Goal: Information Seeking & Learning: Find specific fact

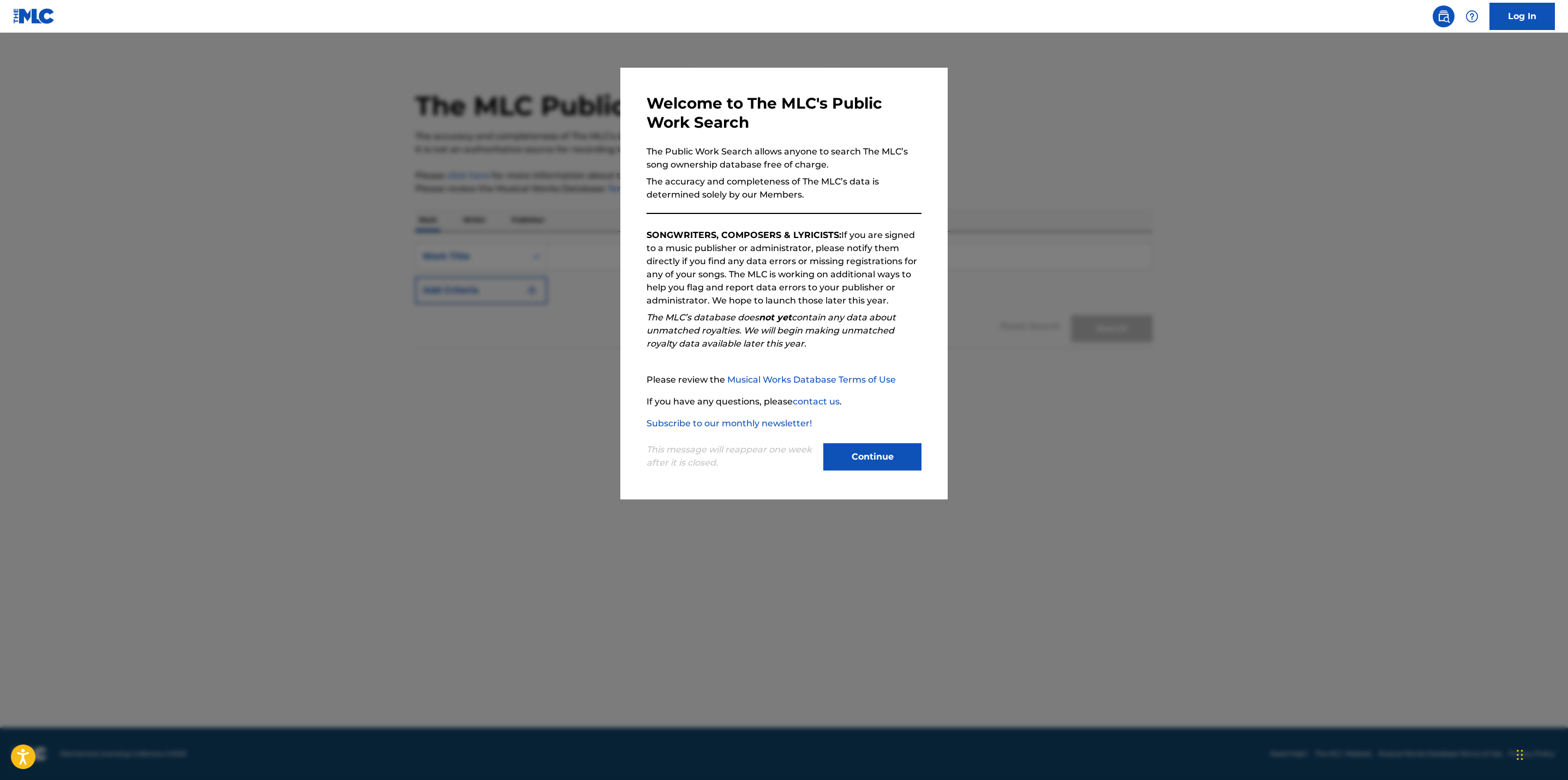
click at [880, 465] on button "Continue" at bounding box center [872, 457] width 98 height 27
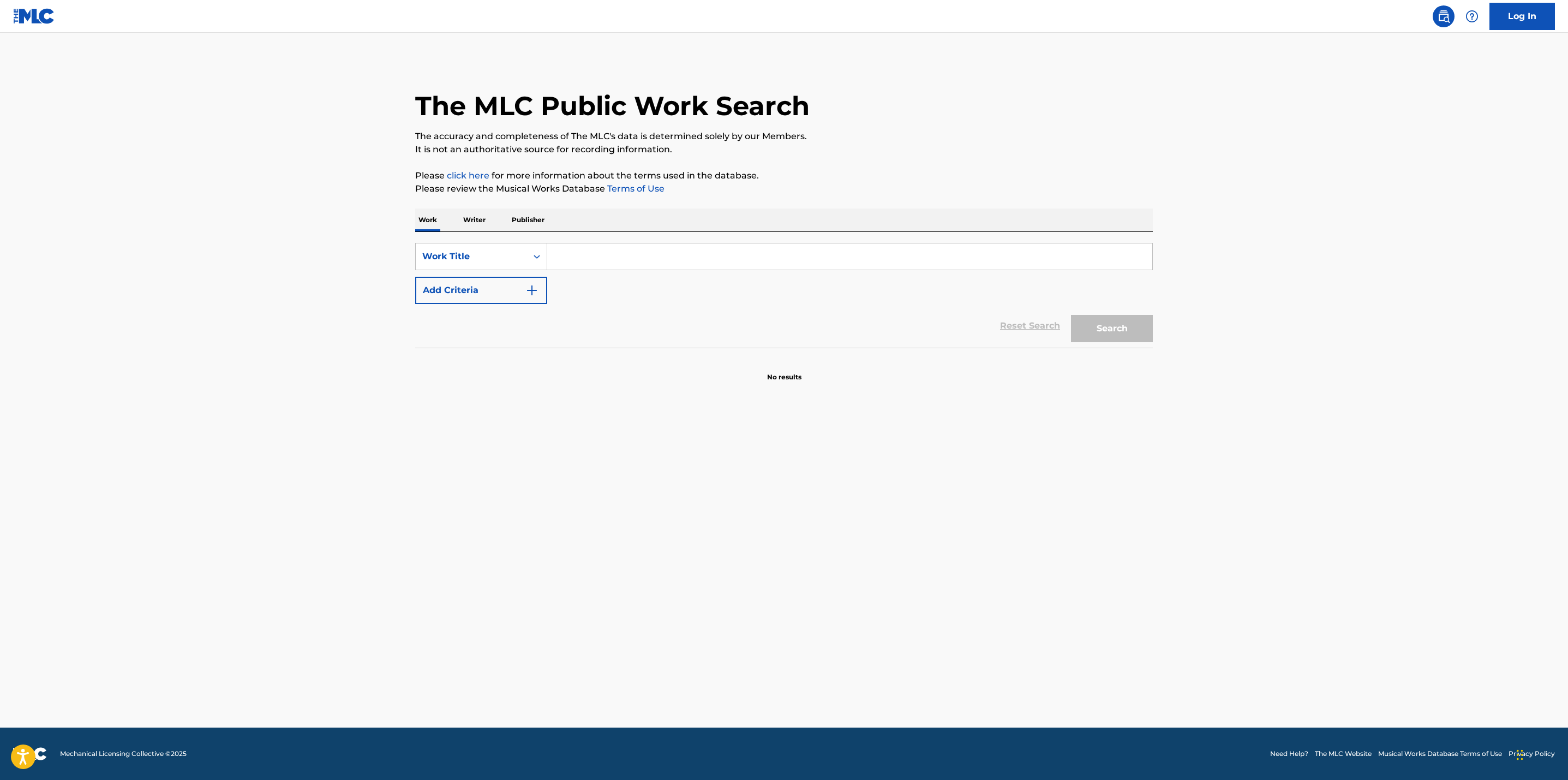
click at [624, 252] on input "Search Form" at bounding box center [849, 256] width 605 height 26
paste input "Rest Your Love On Me"
type input "Rest Your Love On Me"
click at [527, 290] on img "Search Form" at bounding box center [532, 290] width 13 height 13
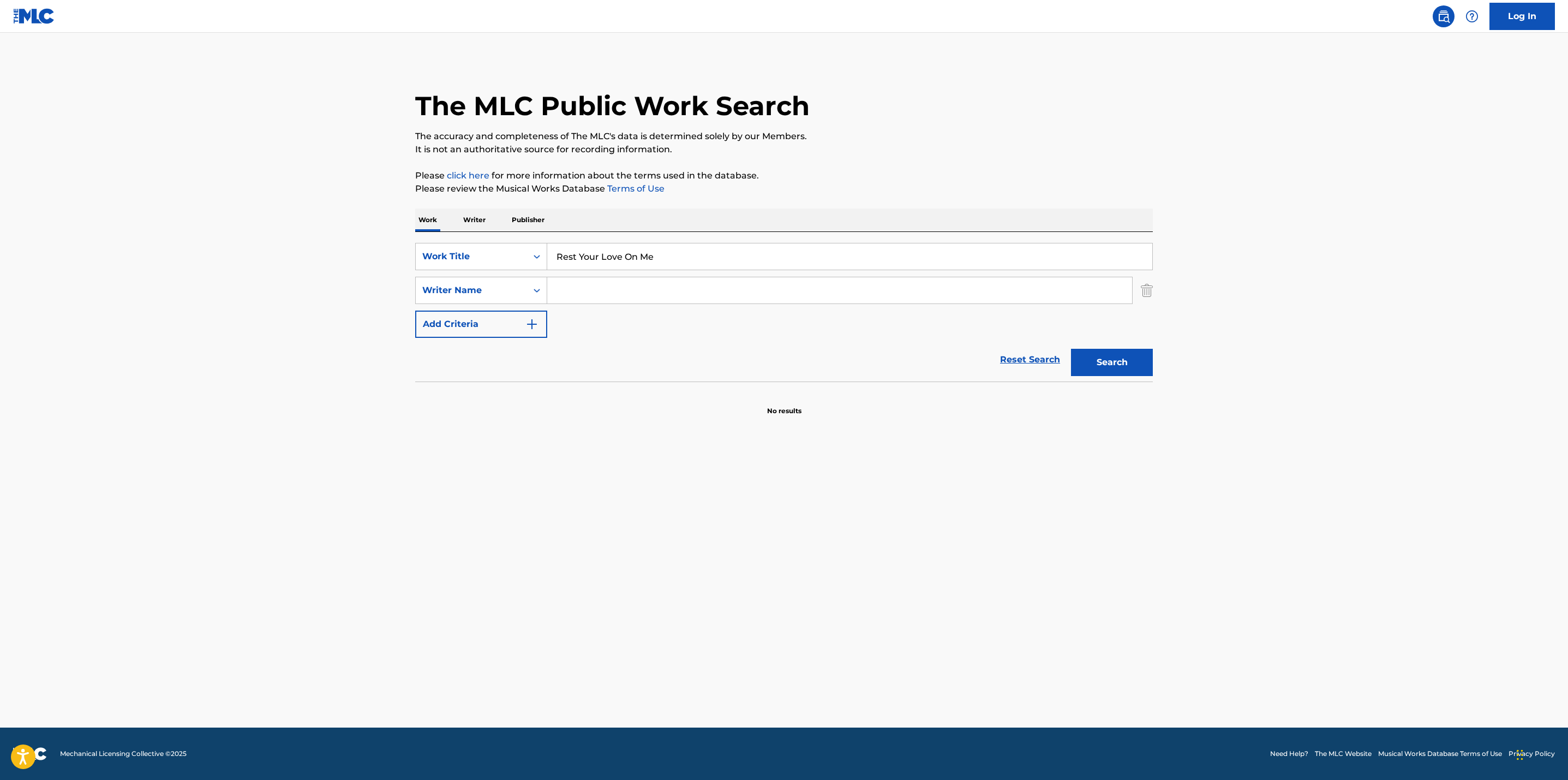
click at [568, 292] on input "Search Form" at bounding box center [840, 290] width 585 height 26
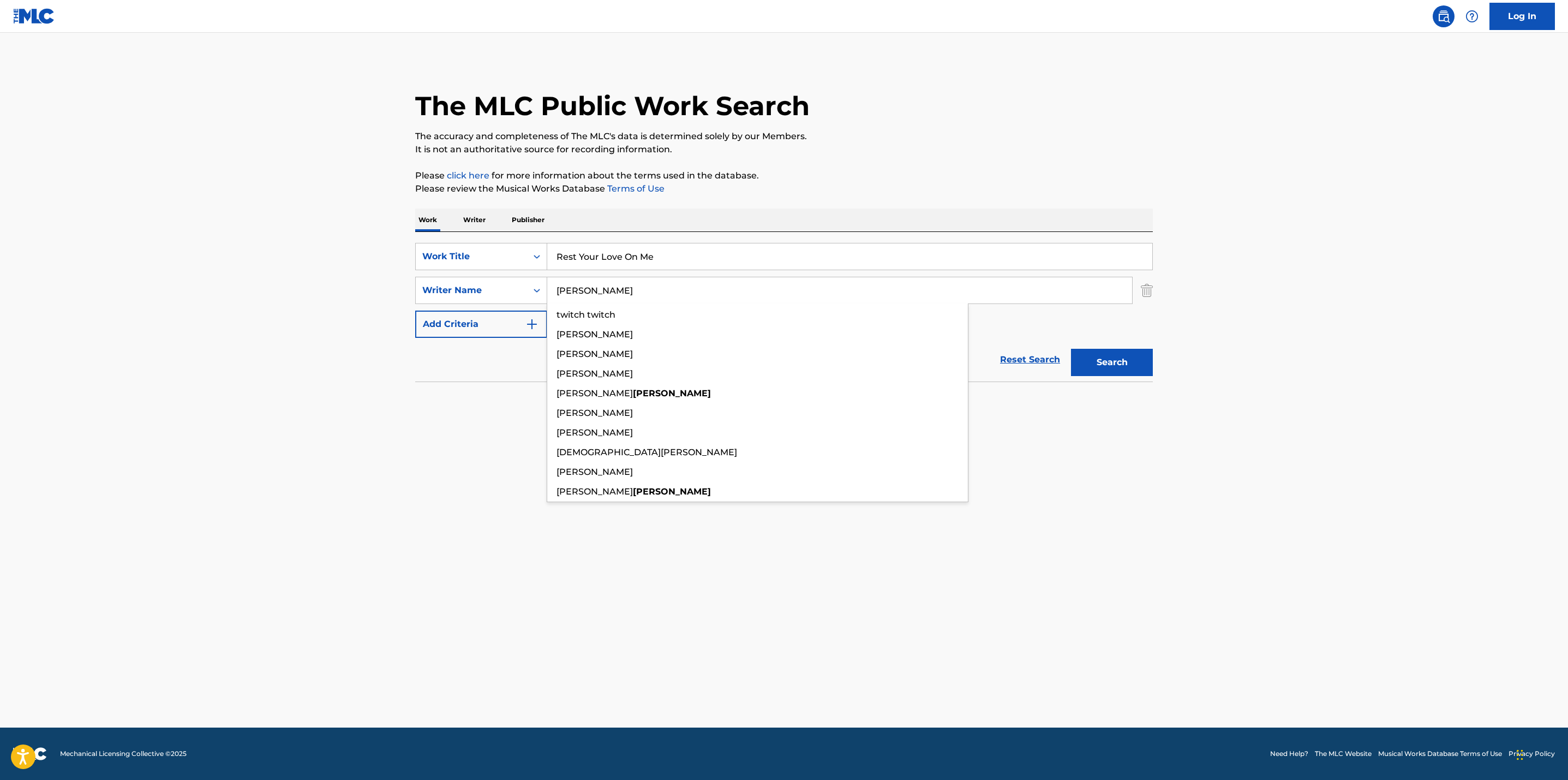
click at [1071, 349] on button "Search" at bounding box center [1112, 362] width 82 height 27
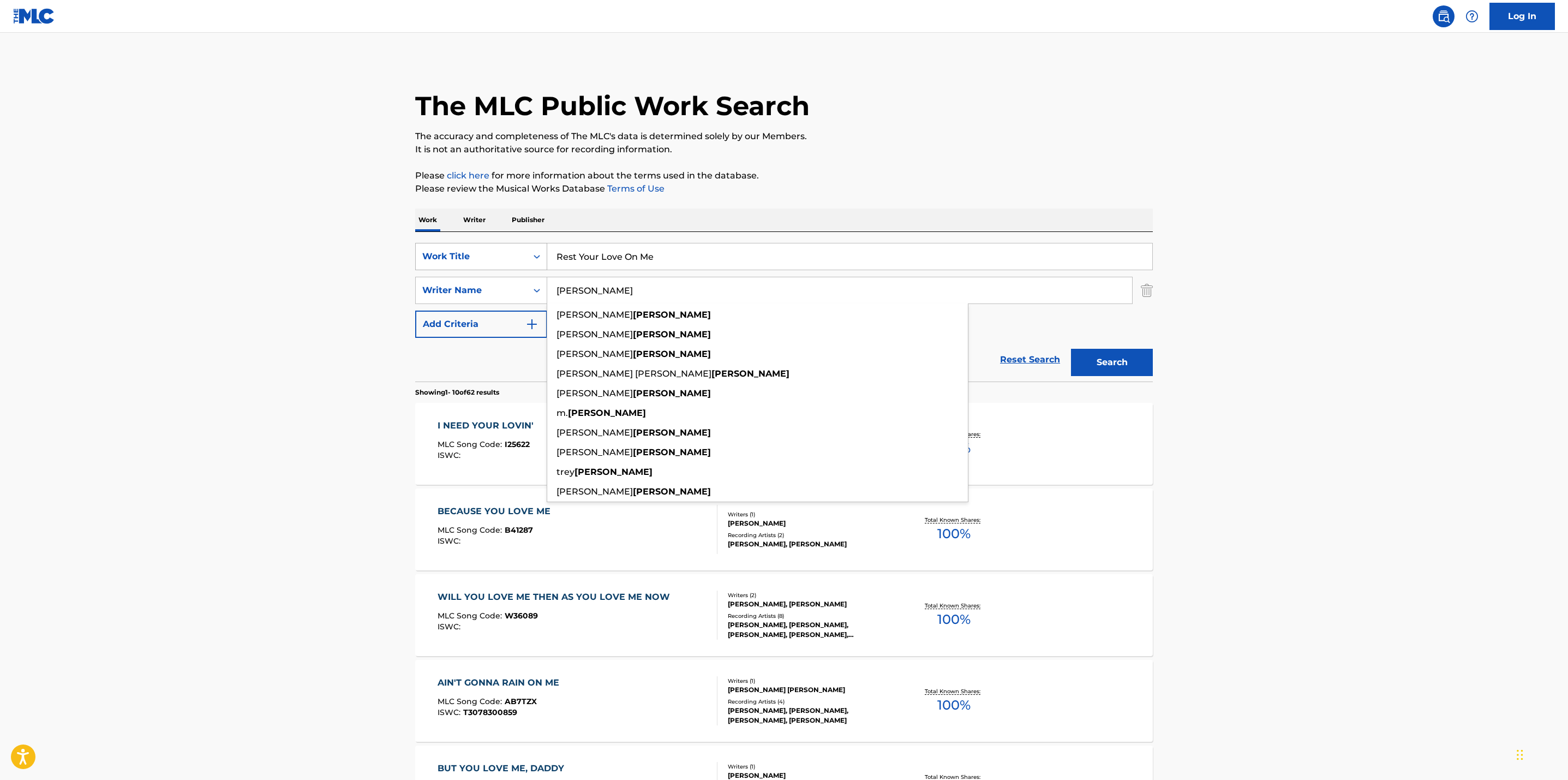
drag, startPoint x: 609, startPoint y: 289, endPoint x: 527, endPoint y: 269, distance: 84.4
click at [527, 269] on div "SearchWithCriteriad776950f-fb8b-4621-8d7e-12ca8392d3fb Work Title Rest Your Lov…" at bounding box center [784, 290] width 738 height 95
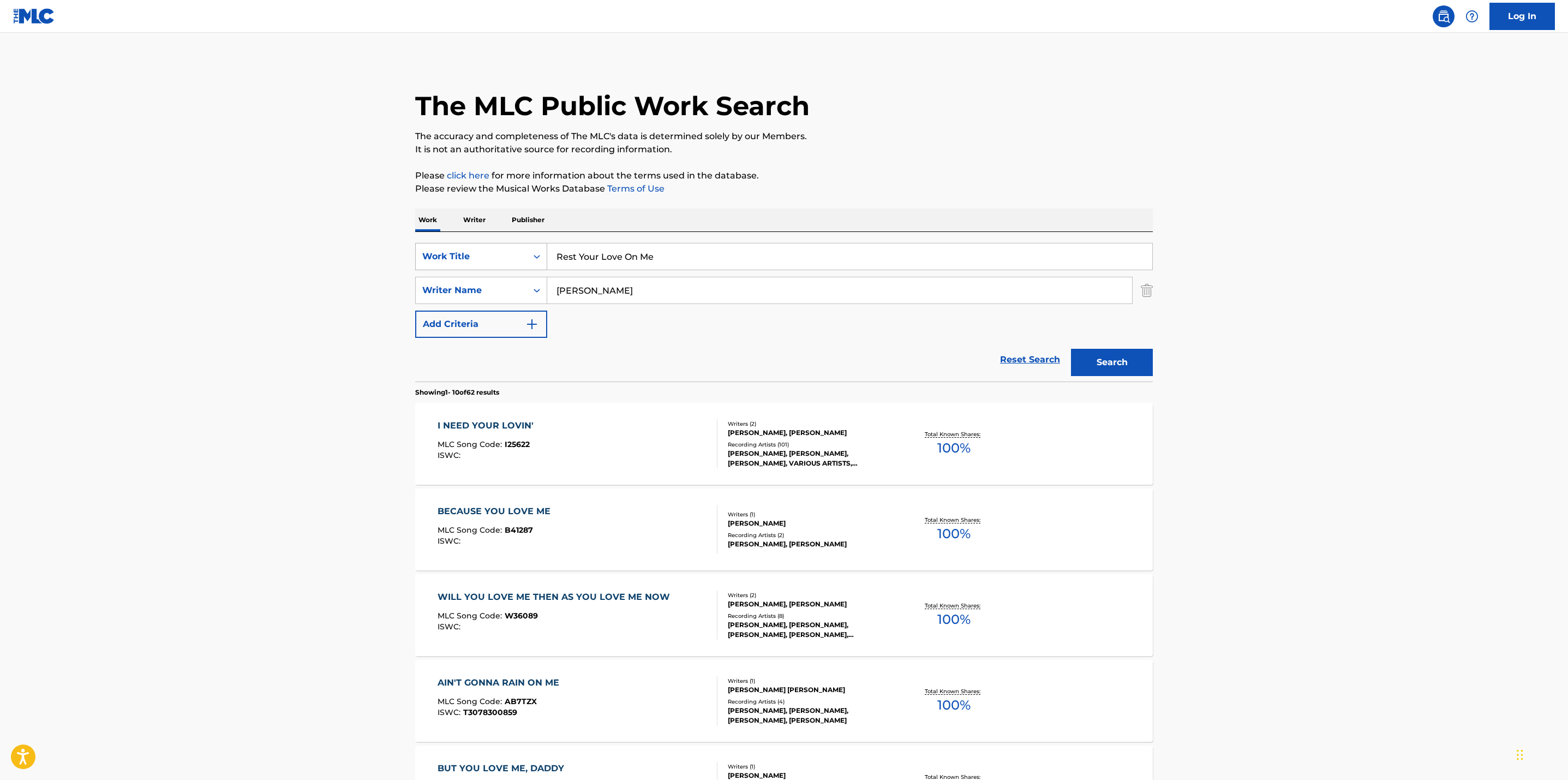
type input "[PERSON_NAME]"
click at [1071, 349] on button "Search" at bounding box center [1112, 362] width 82 height 27
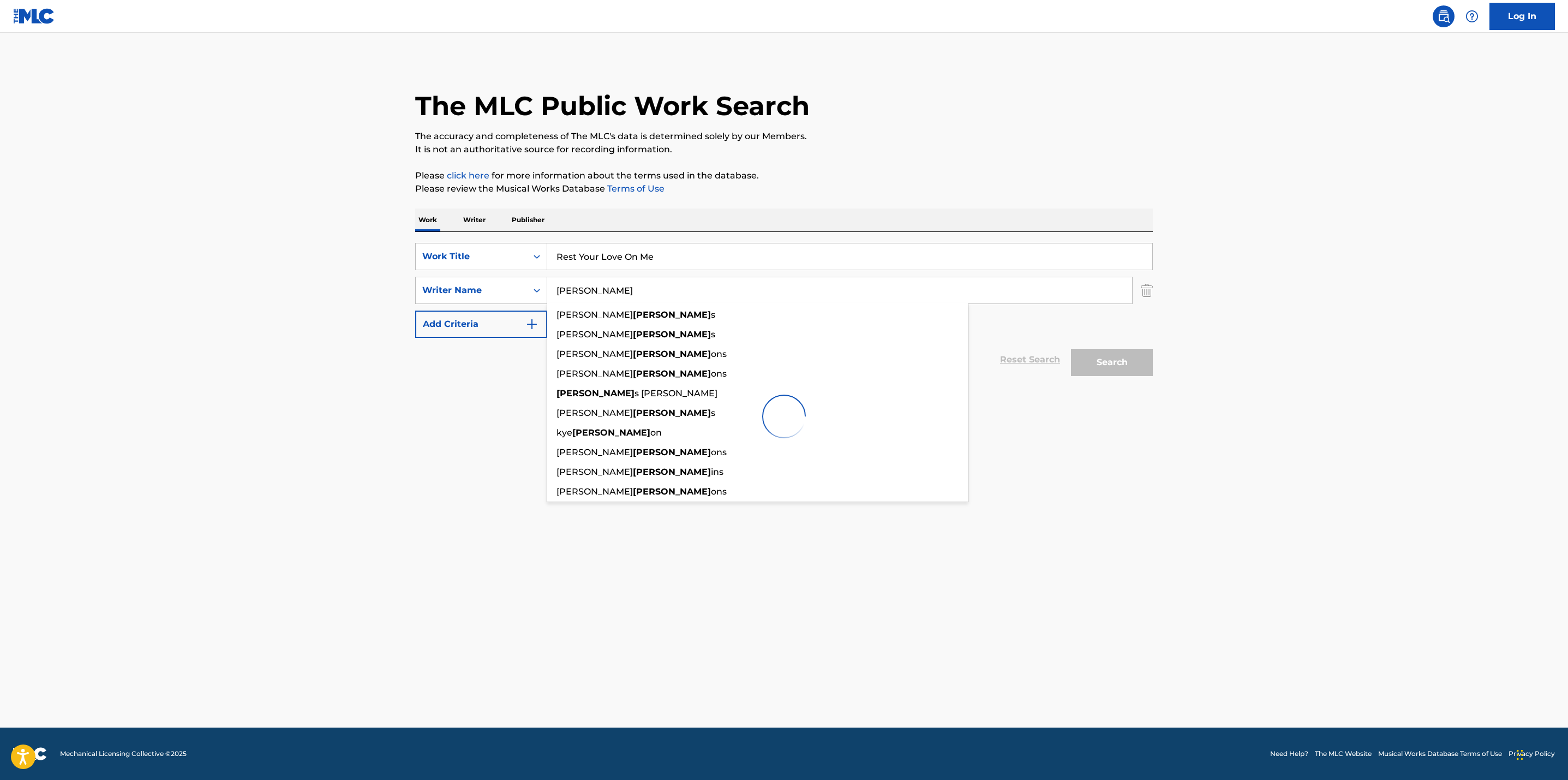
click at [495, 401] on div at bounding box center [784, 416] width 738 height 70
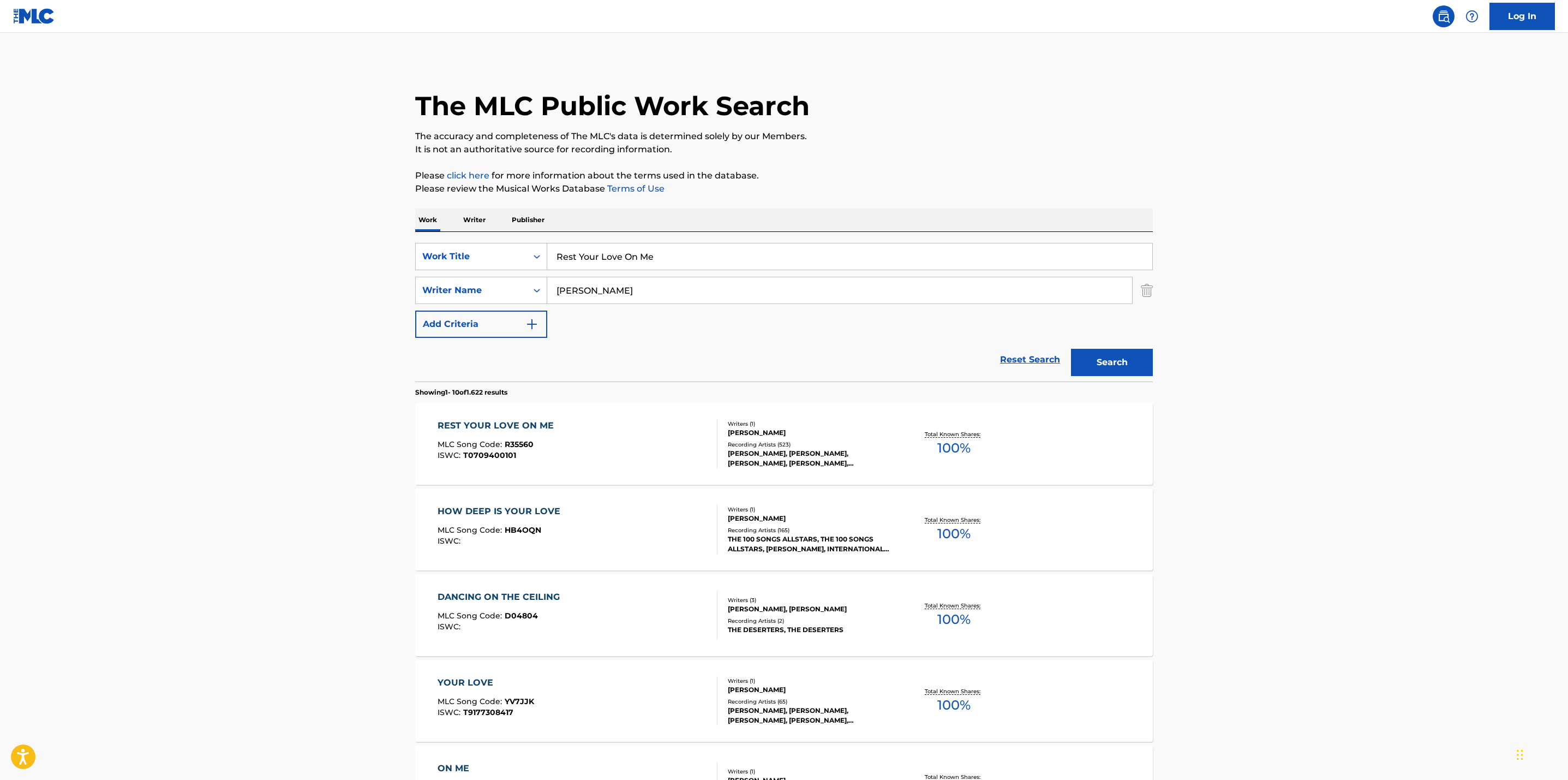
click at [941, 428] on div "Total Known Shares: 100 %" at bounding box center [954, 444] width 123 height 34
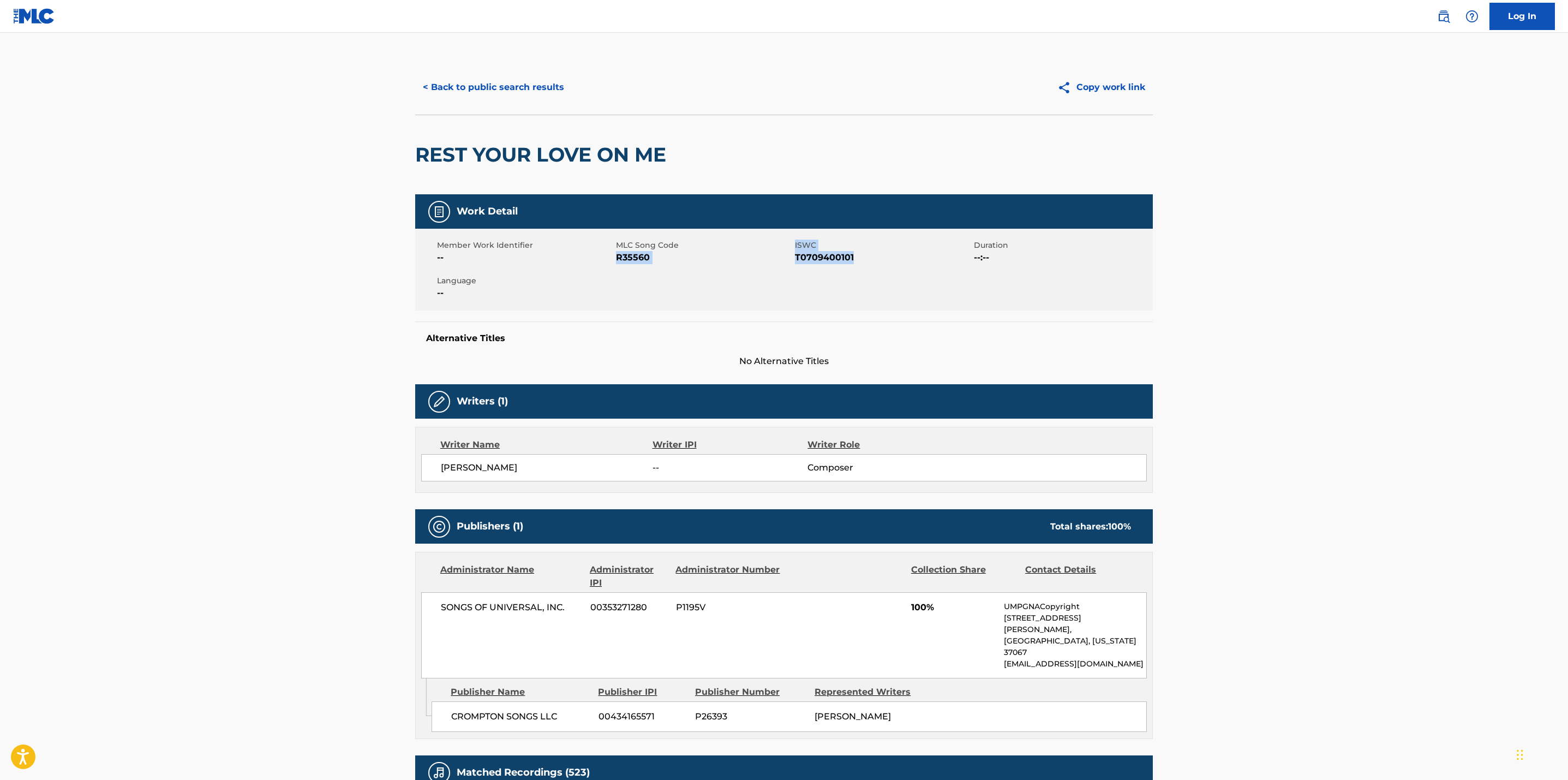
drag, startPoint x: 857, startPoint y: 259, endPoint x: 617, endPoint y: 256, distance: 240.0
click at [617, 256] on div "Member Work Identifier -- MLC Song Code R35560 ISWC T0709400101 Duration --:-- …" at bounding box center [784, 269] width 738 height 82
copy div "R35560 ISWC T0709400101"
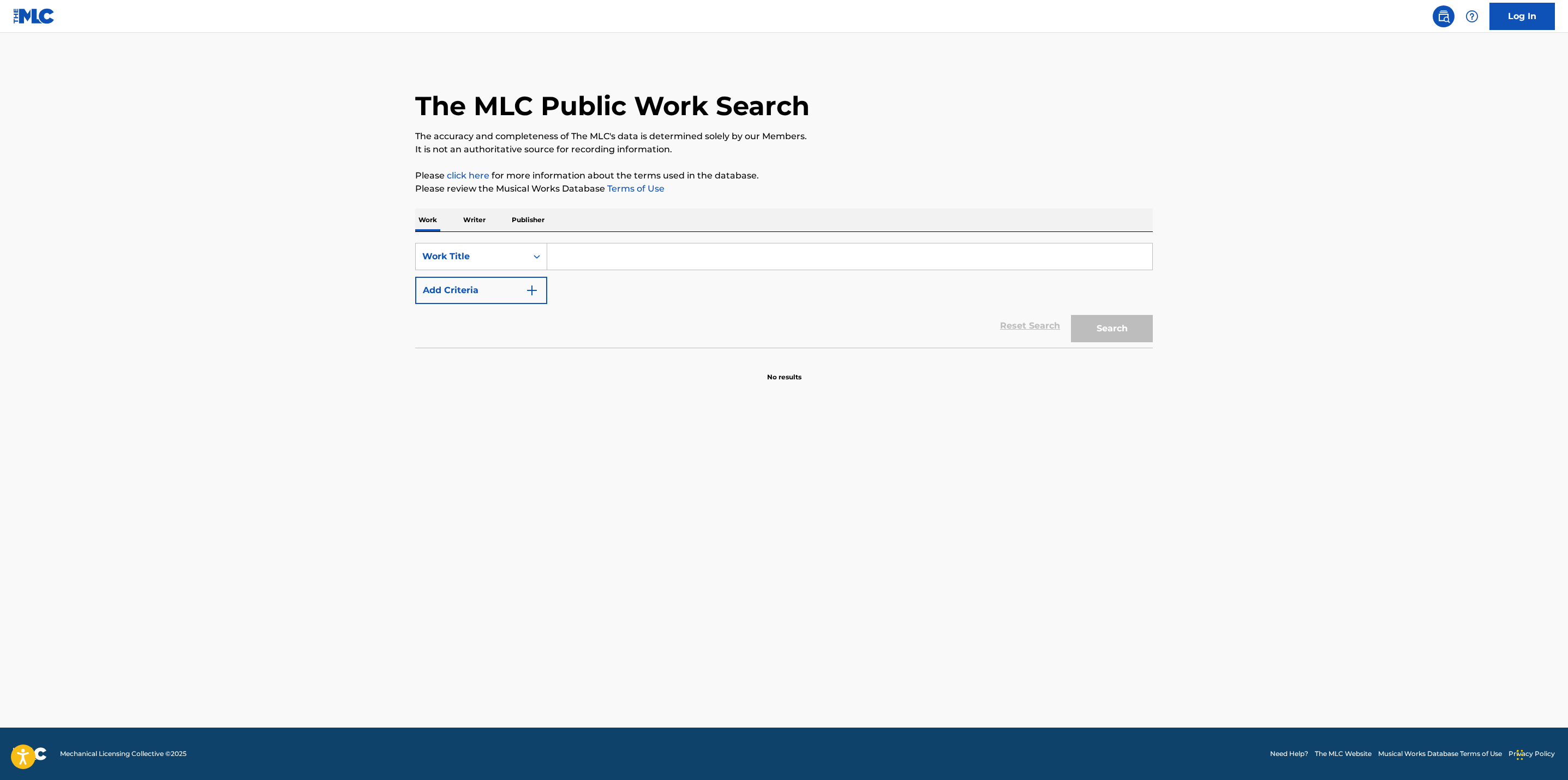
click at [630, 256] on input "Search Form" at bounding box center [849, 256] width 605 height 26
click at [544, 289] on button "Add Criteria" at bounding box center [481, 290] width 132 height 27
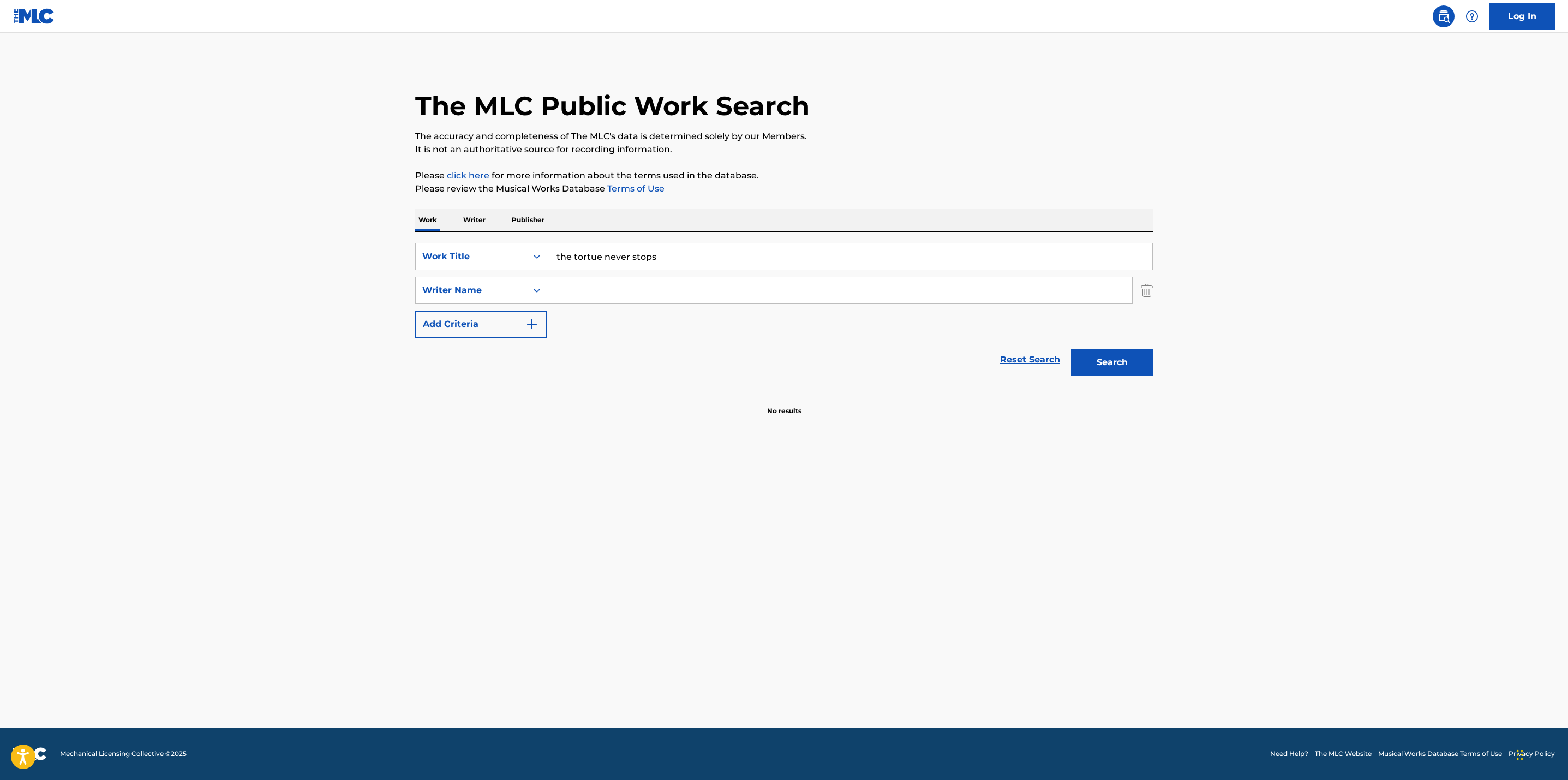
click at [593, 290] on input "Search Form" at bounding box center [840, 290] width 585 height 26
click at [595, 257] on input "the tortue never stops" at bounding box center [849, 256] width 605 height 26
type input "the torture never stops"
click at [310, 287] on main "The MLC Public Work Search The accuracy and completeness of The MLC's data is d…" at bounding box center [784, 380] width 1568 height 694
click at [570, 285] on input "Search Form" at bounding box center [840, 290] width 585 height 26
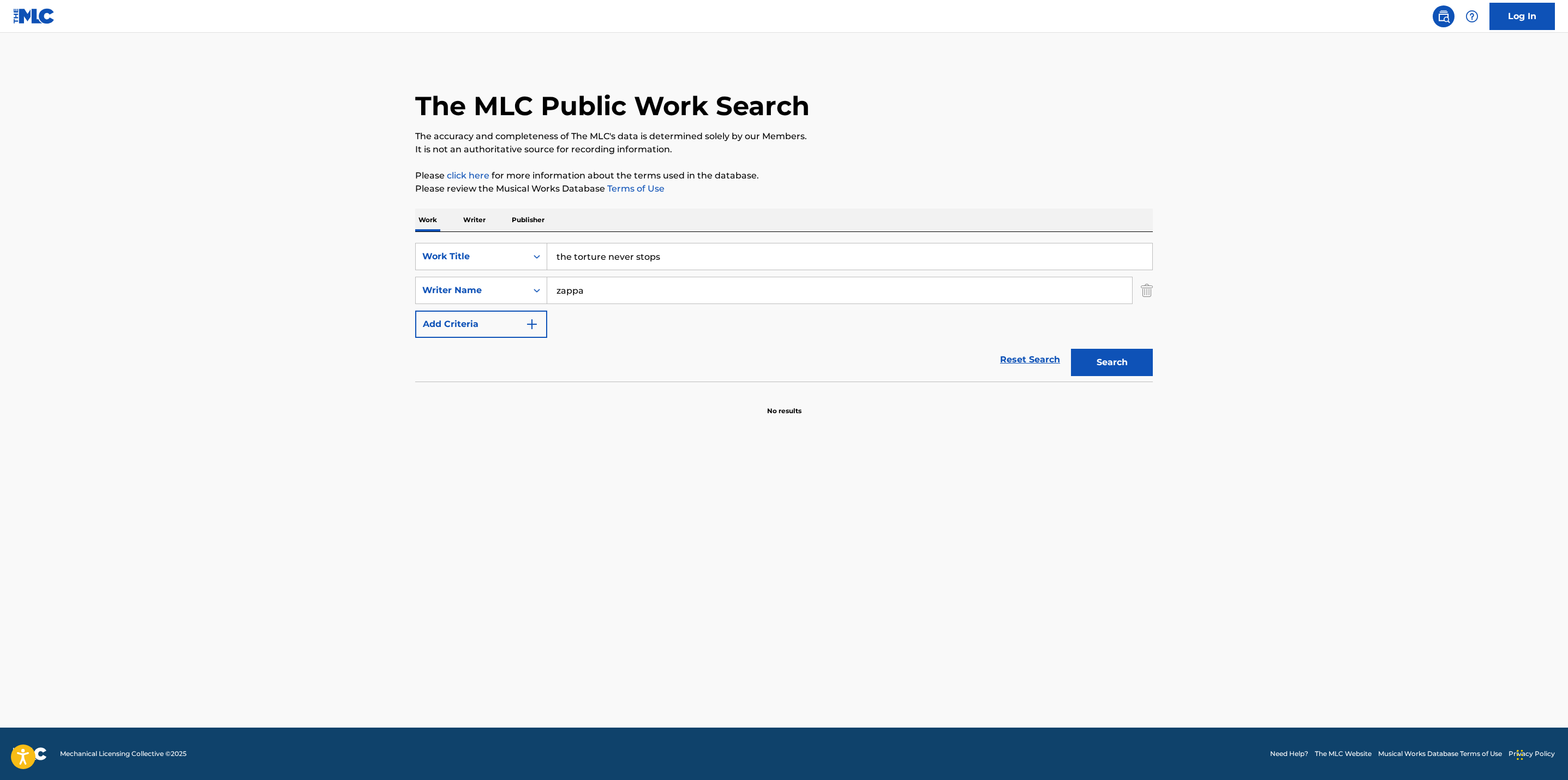
type input "zappa"
click at [1071, 349] on button "Search" at bounding box center [1112, 362] width 82 height 27
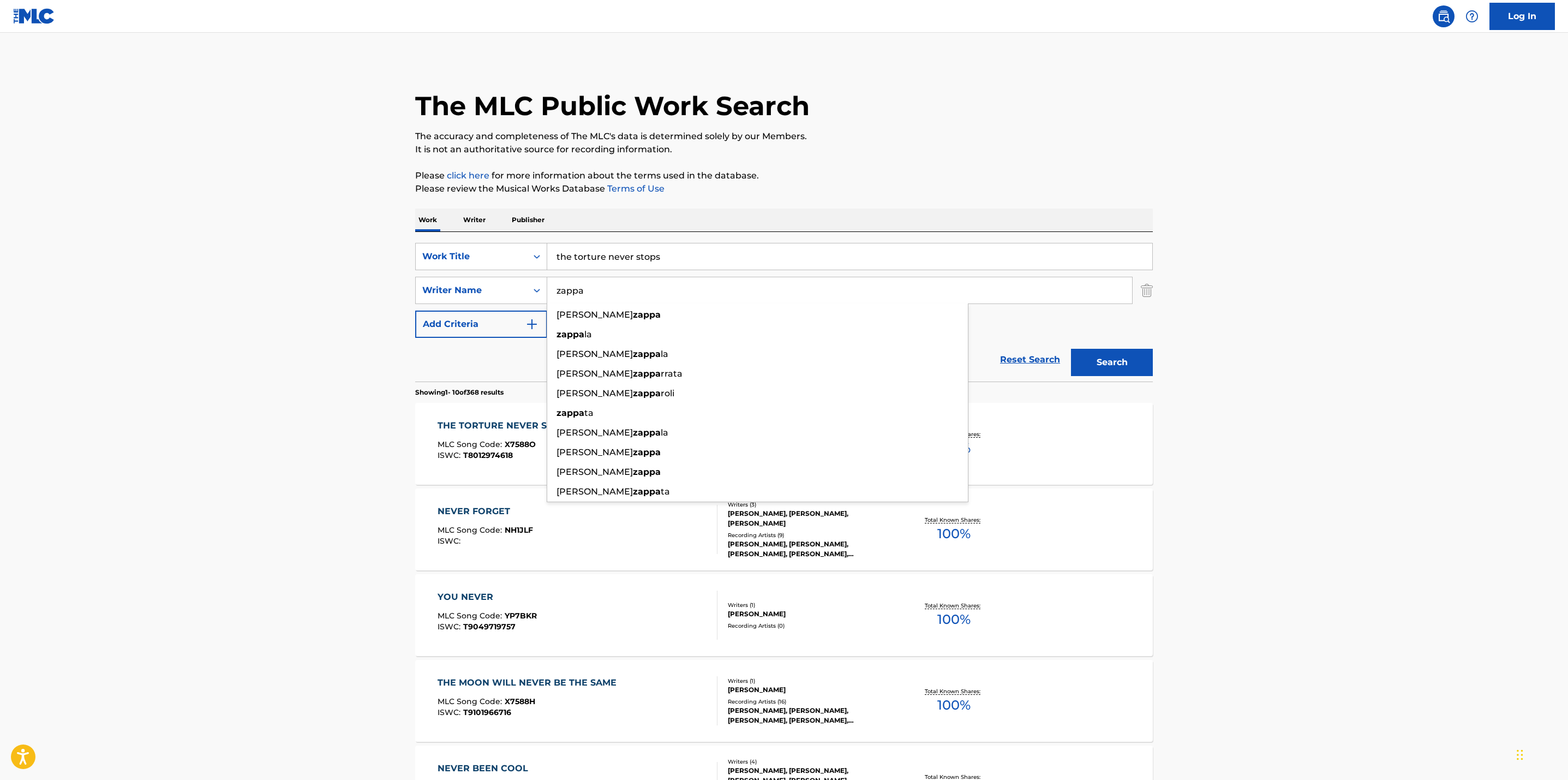
click at [1132, 354] on button "Search" at bounding box center [1112, 362] width 82 height 27
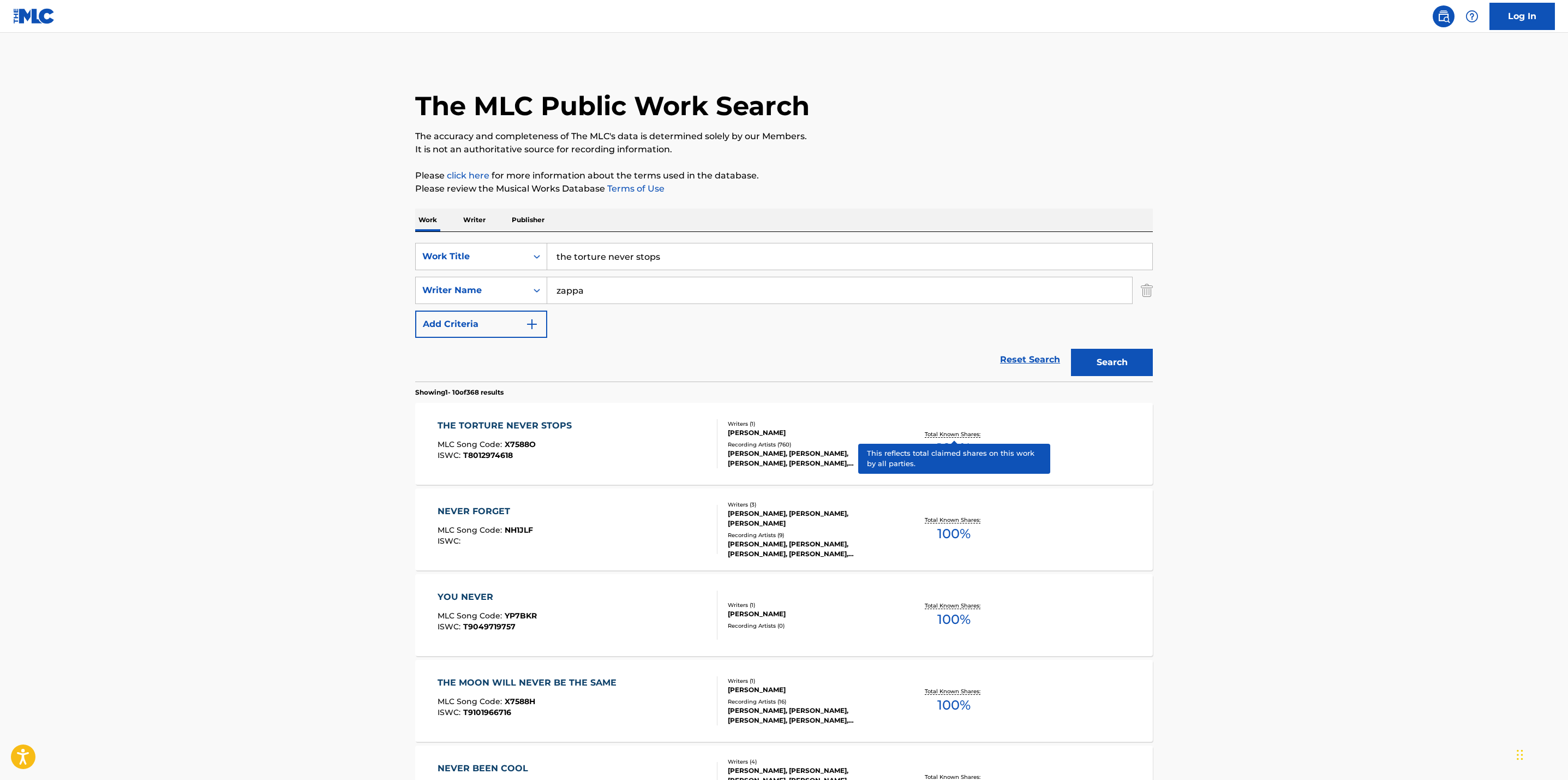
click at [966, 434] on p "Total Known Shares:" at bounding box center [954, 434] width 58 height 8
drag, startPoint x: 681, startPoint y: 254, endPoint x: 447, endPoint y: 246, distance: 234.1
click at [447, 246] on div "SearchWithCriteriad20fbb18-484b-476f-b49d-ccc3cce0db79 Work Title the torture n…" at bounding box center [784, 256] width 738 height 27
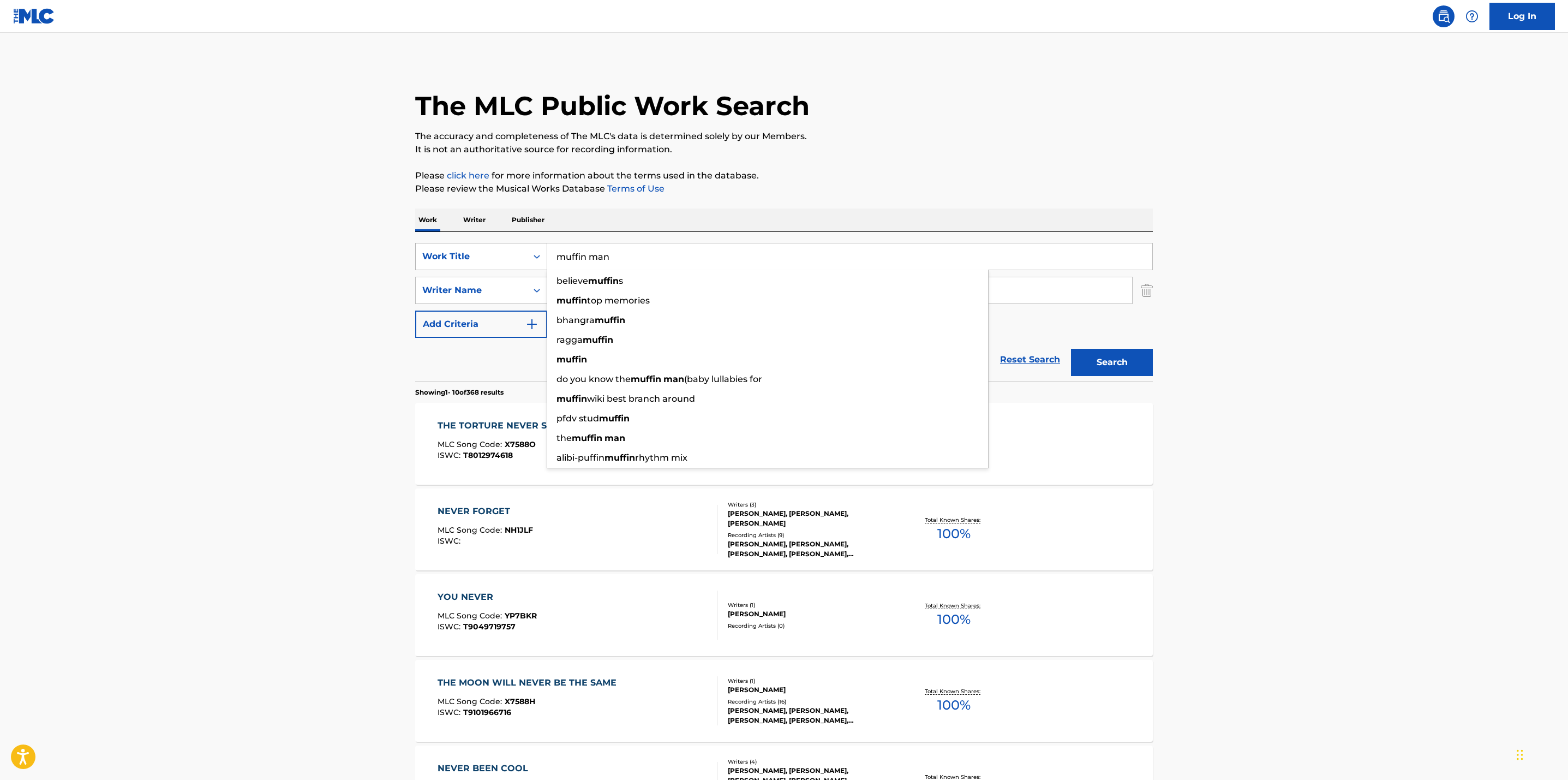
type input "muffin man"
click at [1071, 349] on button "Search" at bounding box center [1112, 362] width 82 height 27
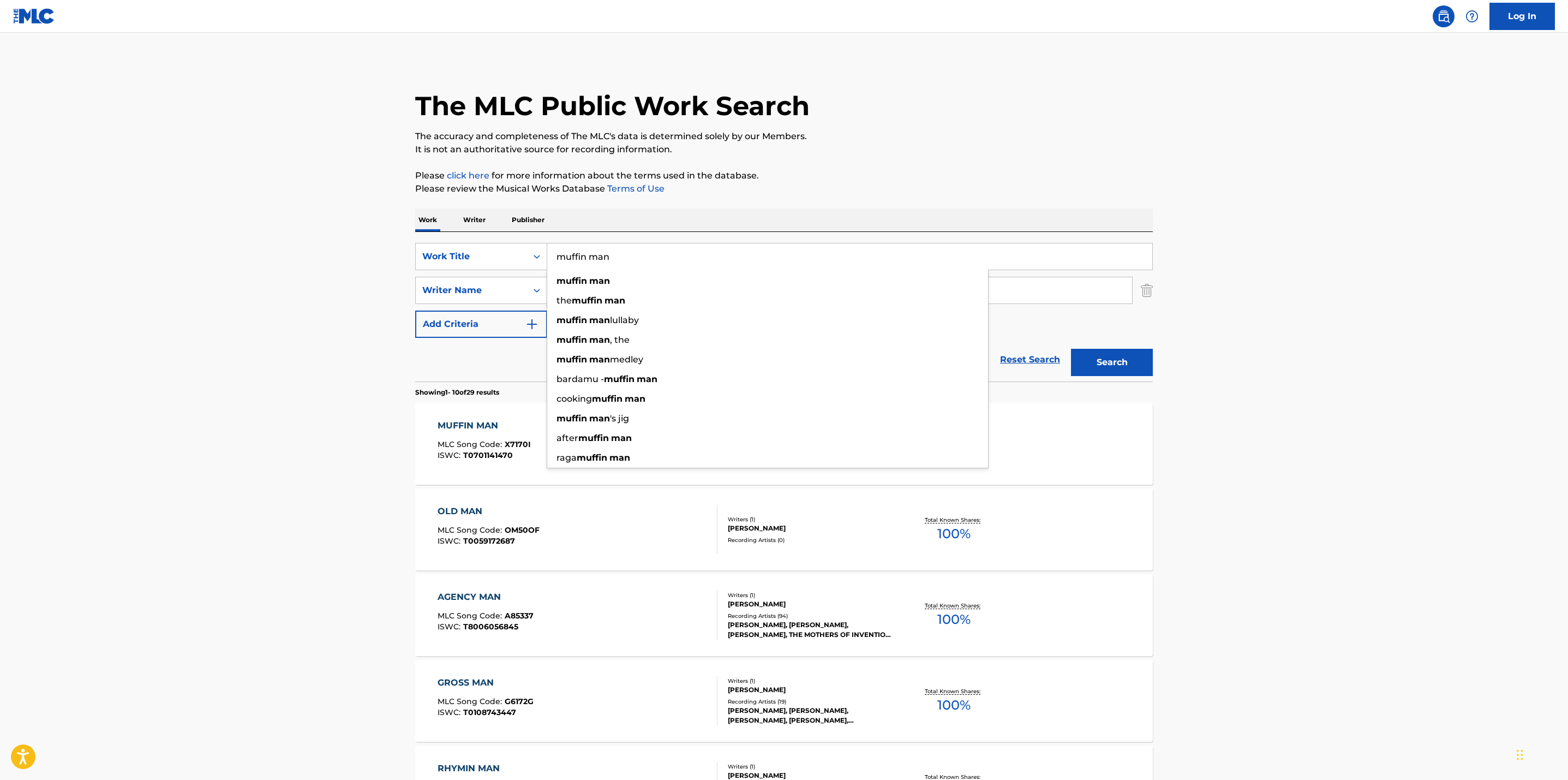
click at [1311, 395] on main "The MLC Public Work Search The accuracy and completeness of The MLC's data is d…" at bounding box center [784, 675] width 1568 height 1284
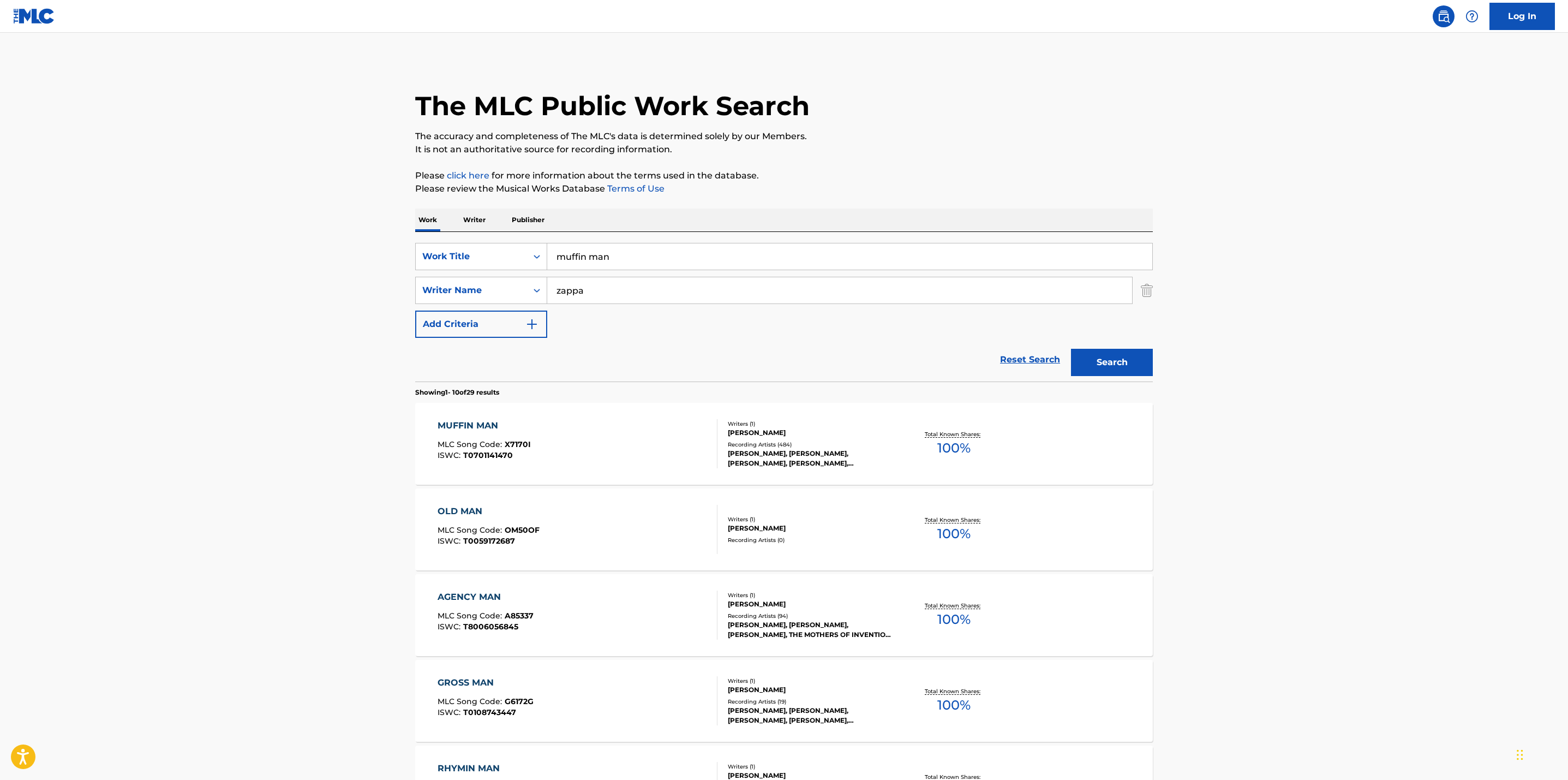
click at [949, 429] on div "Total Known Shares: 100 %" at bounding box center [954, 444] width 123 height 34
drag, startPoint x: 640, startPoint y: 259, endPoint x: 459, endPoint y: 238, distance: 182.2
click at [459, 238] on div "SearchWithCriteriad20fbb18-484b-476f-b49d-ccc3cce0db79 Work Title muffin man Se…" at bounding box center [784, 307] width 738 height 150
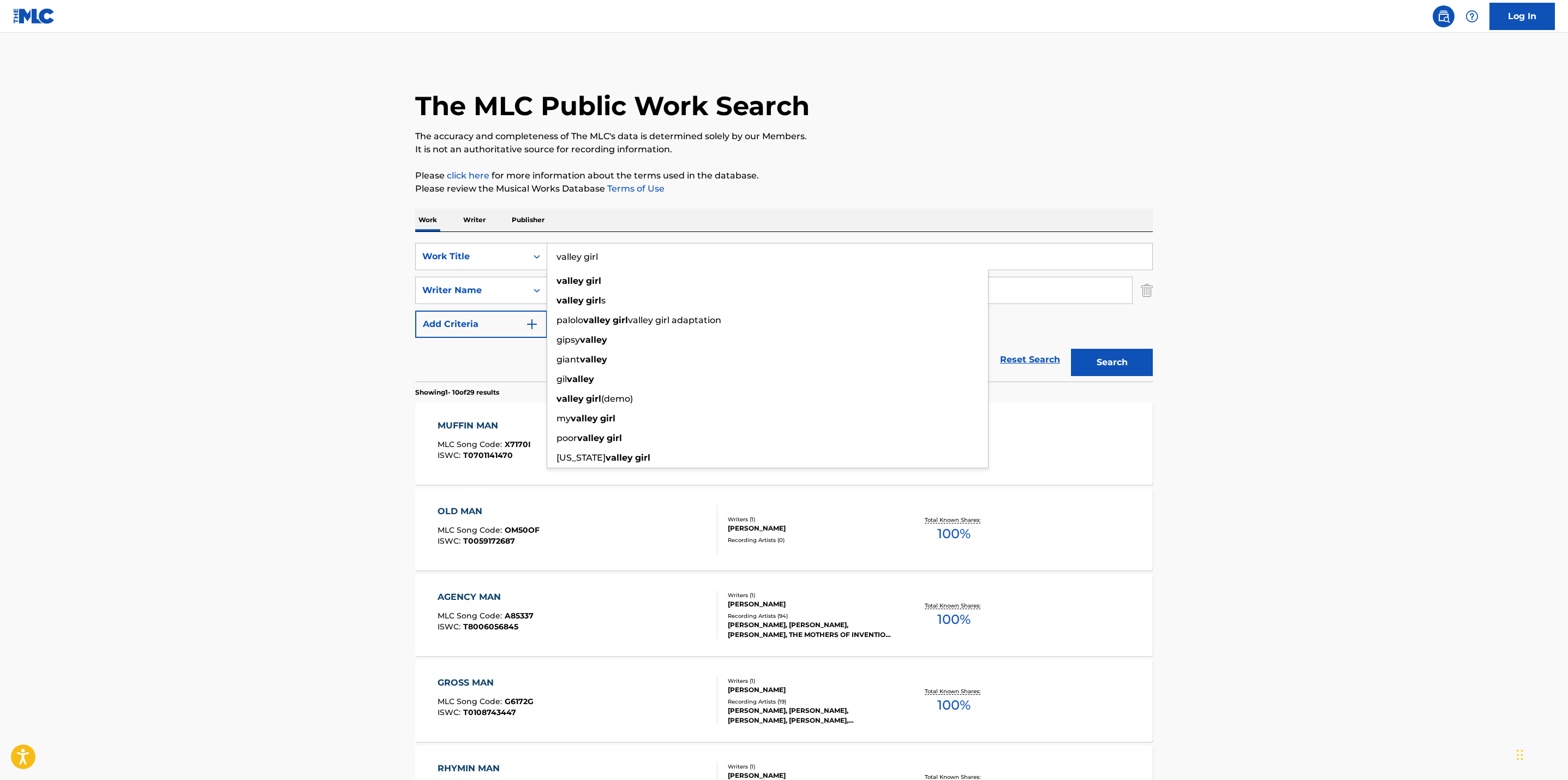
type input "valley girl"
click at [1071, 349] on button "Search" at bounding box center [1112, 362] width 82 height 27
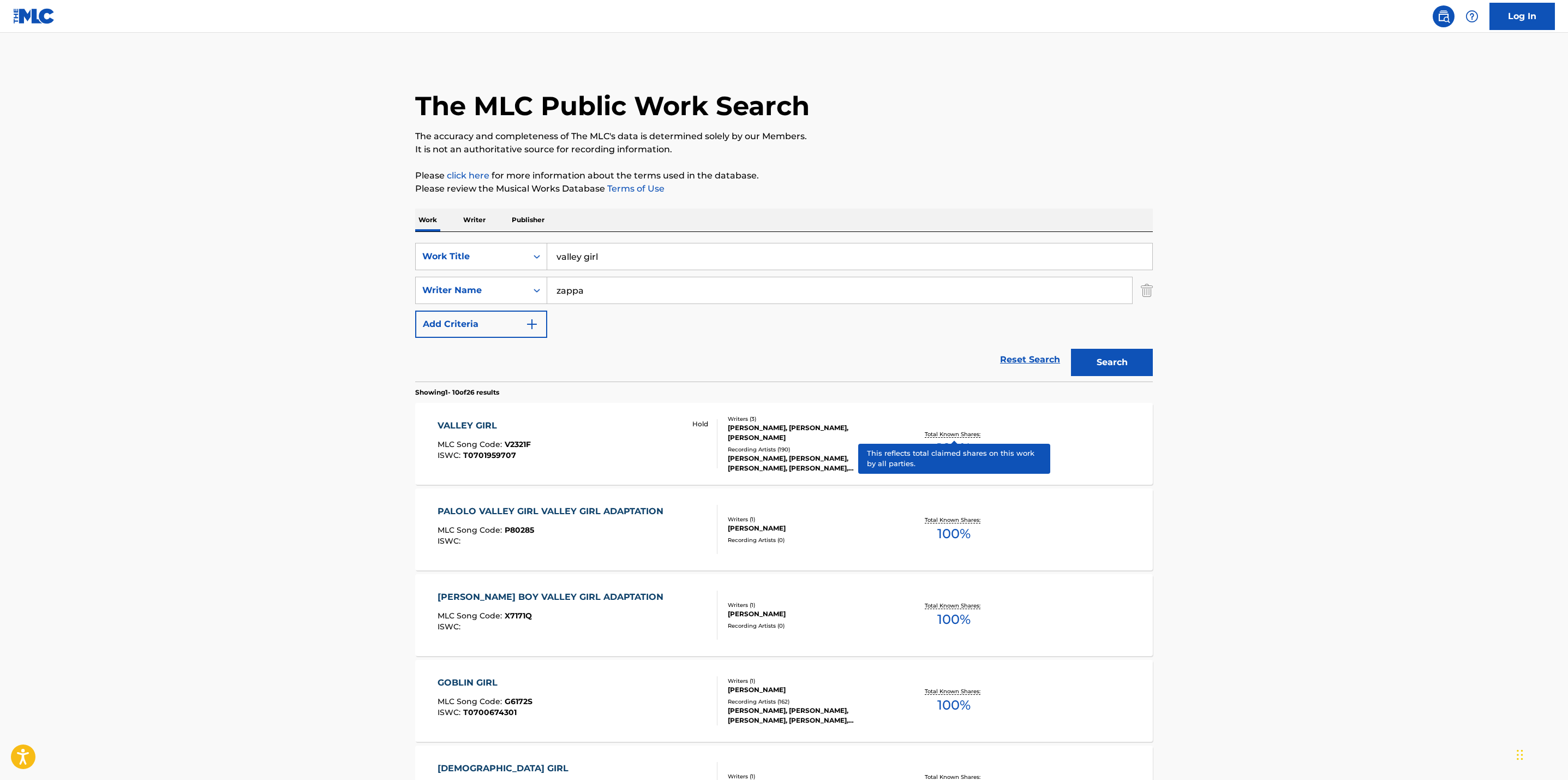
click at [952, 432] on p "Total Known Shares:" at bounding box center [954, 434] width 58 height 8
drag, startPoint x: 620, startPoint y: 262, endPoint x: 472, endPoint y: 247, distance: 148.8
click at [472, 247] on div "SearchWithCriteriad20fbb18-484b-476f-b49d-ccc3cce0db79 Work Title valley girl" at bounding box center [784, 256] width 738 height 27
type input "zoot allures"
click at [1071, 349] on button "Search" at bounding box center [1112, 362] width 82 height 27
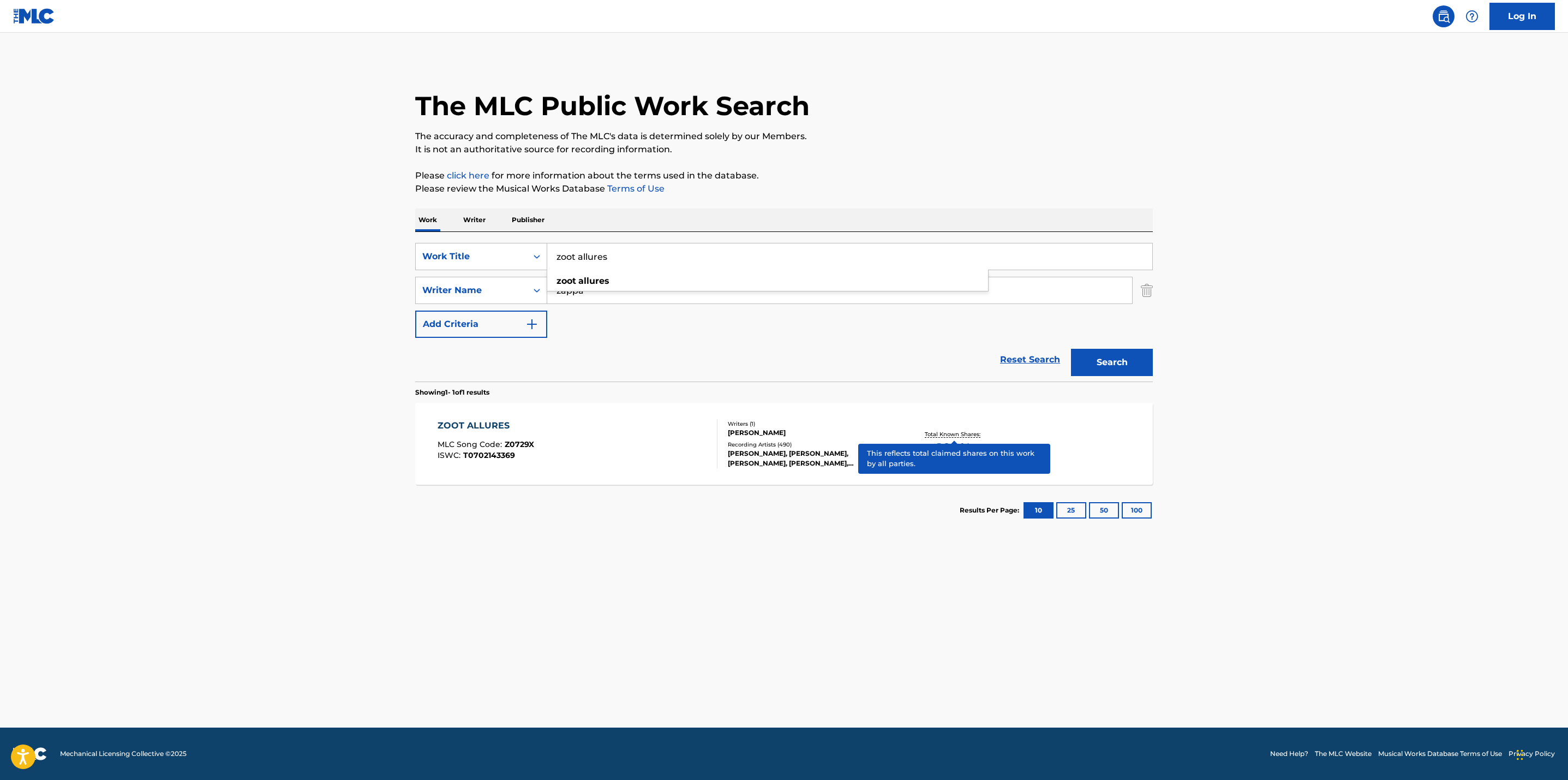
click at [944, 430] on p "Total Known Shares:" at bounding box center [954, 434] width 58 height 8
